Goal: Obtain resource: Download file/media

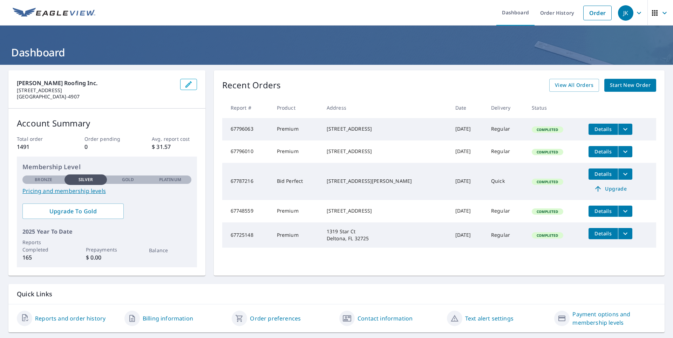
click at [627, 84] on span "Start New Order" at bounding box center [630, 85] width 41 height 9
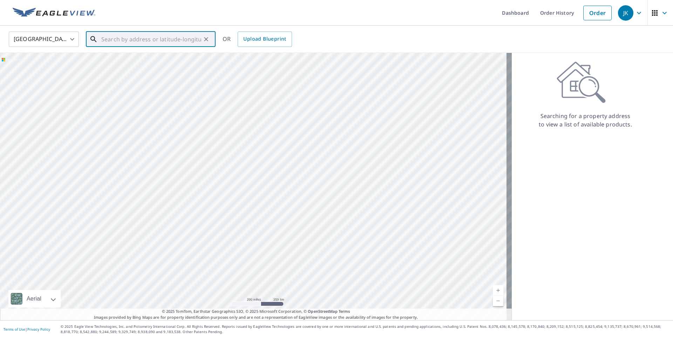
click at [169, 37] on input "text" at bounding box center [151, 39] width 100 height 20
click at [135, 64] on p "Geneva, FL 32732" at bounding box center [155, 67] width 110 height 7
type input "1275 E Osceola Rd Geneva, FL 32732"
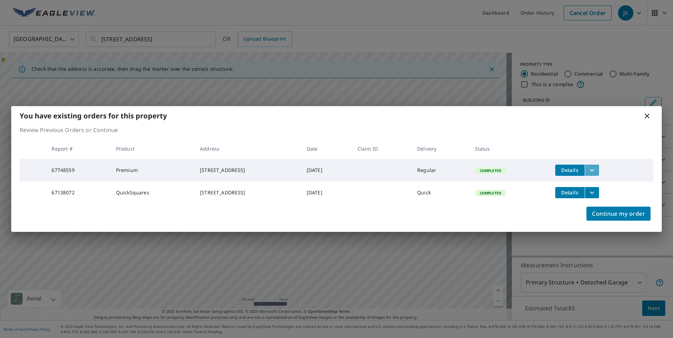
click at [593, 166] on icon "filesDropdownBtn-67748559" at bounding box center [592, 170] width 8 height 8
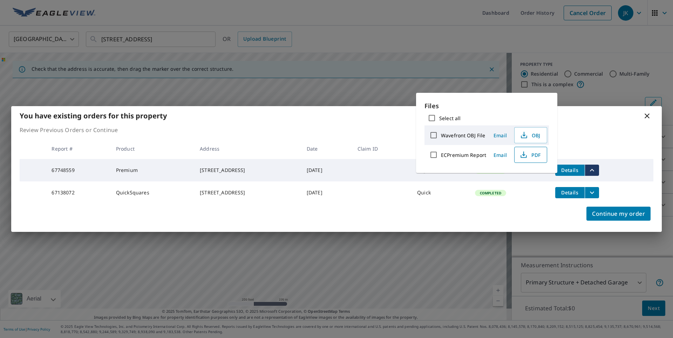
click at [531, 154] on span "PDF" at bounding box center [530, 155] width 22 height 8
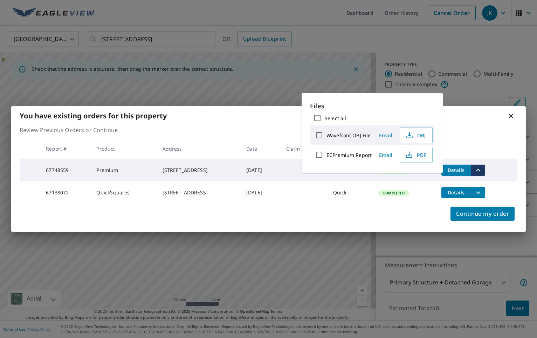
click at [510, 114] on icon at bounding box center [511, 116] width 5 height 5
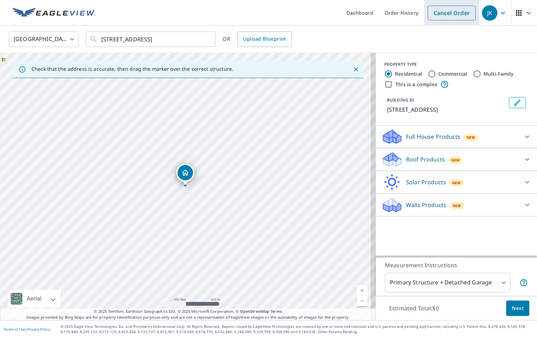
click at [442, 8] on link "Cancel Order" at bounding box center [452, 13] width 48 height 15
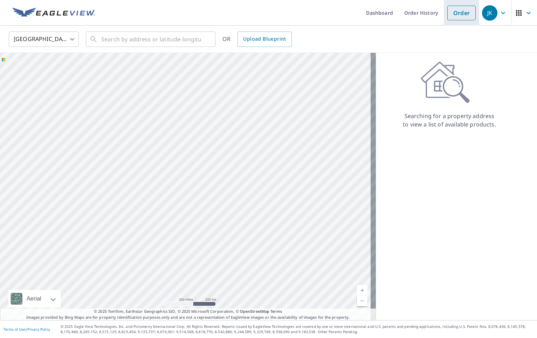
click at [461, 12] on link "Order" at bounding box center [462, 13] width 28 height 15
click at [160, 41] on input "text" at bounding box center [151, 39] width 100 height 20
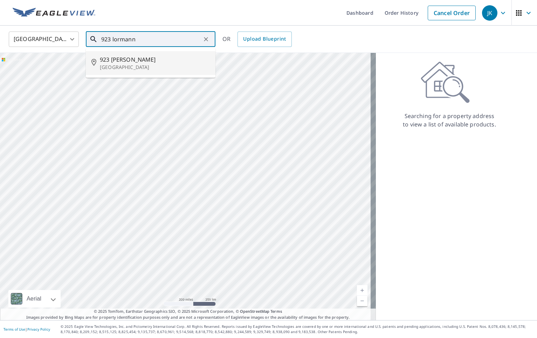
click at [148, 66] on p "Longwood, FL 32750" at bounding box center [155, 67] width 110 height 7
type input "923 Lormann Cir Longwood, FL 32750"
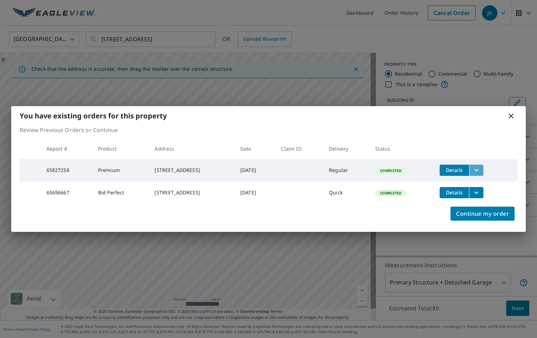
click at [481, 166] on icon "filesDropdownBtn-65827258" at bounding box center [476, 170] width 8 height 8
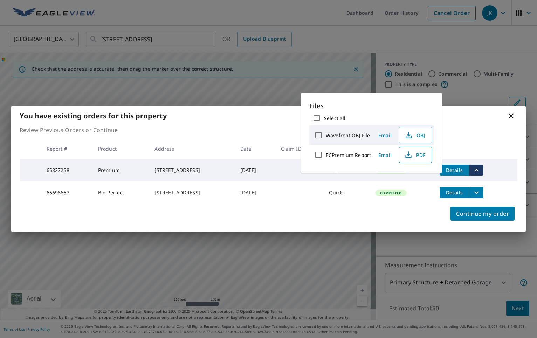
click at [404, 157] on icon "button" at bounding box center [408, 155] width 8 height 8
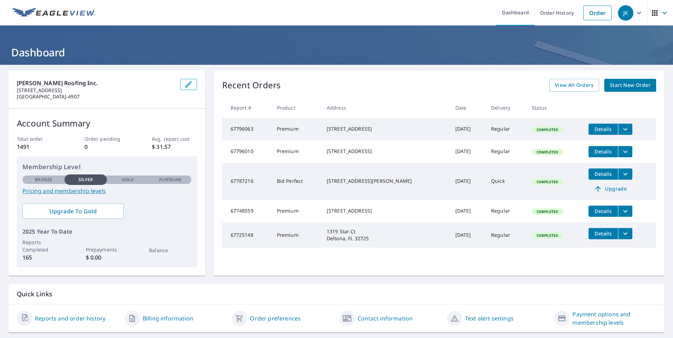
click at [621, 130] on icon "filesDropdownBtn-67796063" at bounding box center [625, 129] width 8 height 8
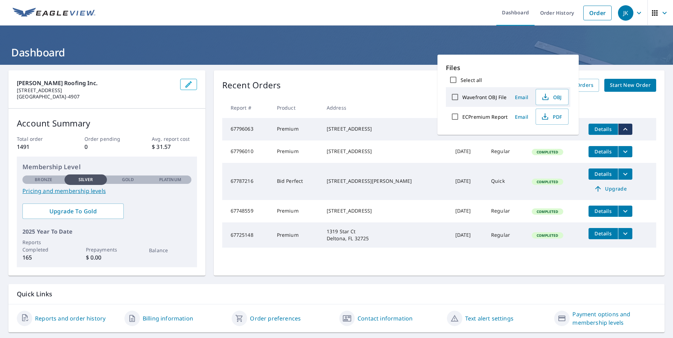
click at [513, 115] on span "Email" at bounding box center [521, 117] width 17 height 7
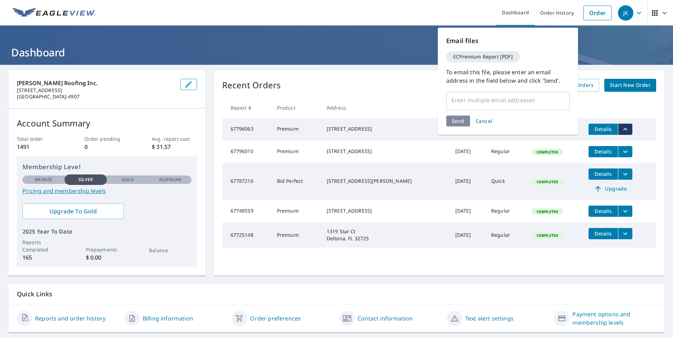
click at [625, 113] on th at bounding box center [619, 107] width 73 height 21
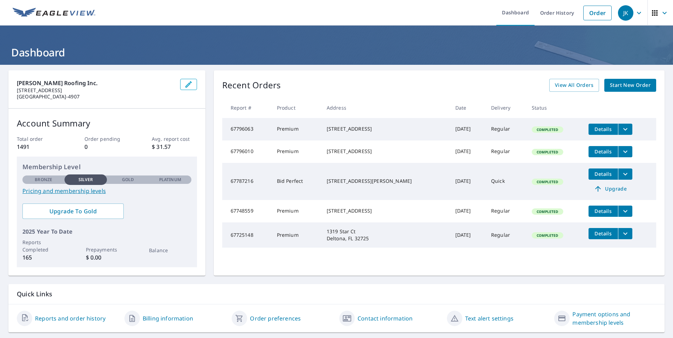
click at [623, 130] on icon "filesDropdownBtn-67796063" at bounding box center [625, 129] width 4 height 2
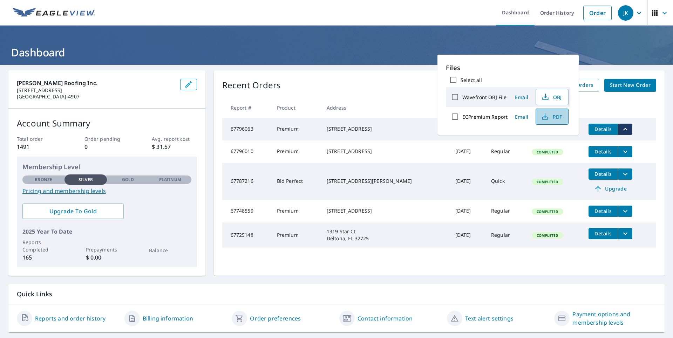
click at [554, 116] on span "PDF" at bounding box center [551, 116] width 22 height 8
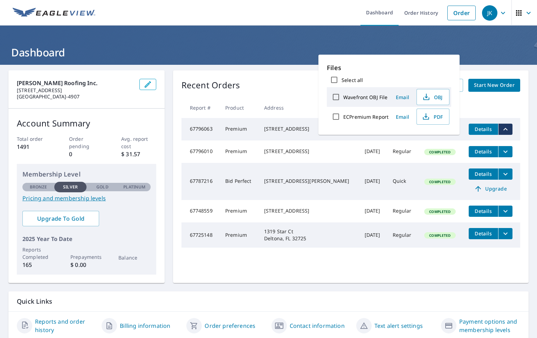
click at [502, 152] on icon "filesDropdownBtn-67796010" at bounding box center [506, 152] width 8 height 8
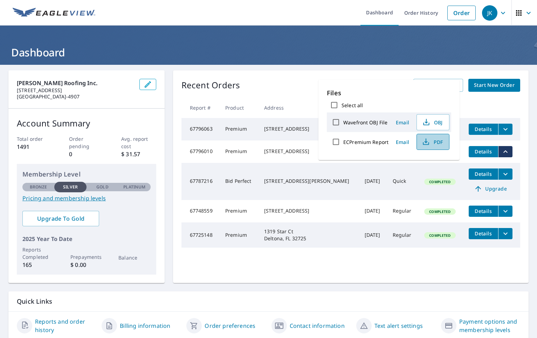
click at [438, 139] on span "PDF" at bounding box center [432, 142] width 22 height 8
